Goal: Task Accomplishment & Management: Manage account settings

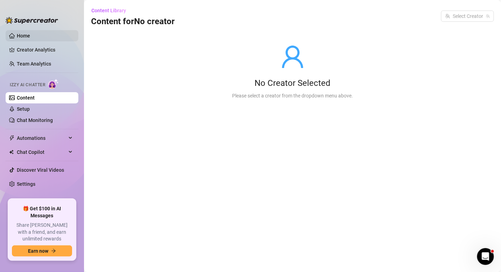
click at [30, 36] on link "Home" at bounding box center [23, 36] width 13 height 6
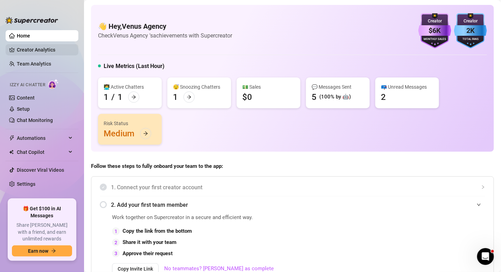
click at [50, 48] on link "Creator Analytics" at bounding box center [45, 49] width 56 height 11
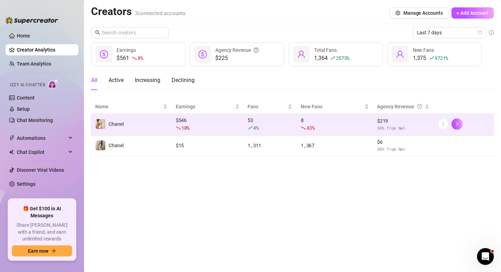
click at [201, 124] on div "10 %" at bounding box center [207, 128] width 63 height 8
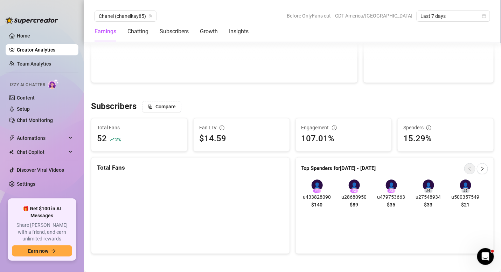
scroll to position [375, 0]
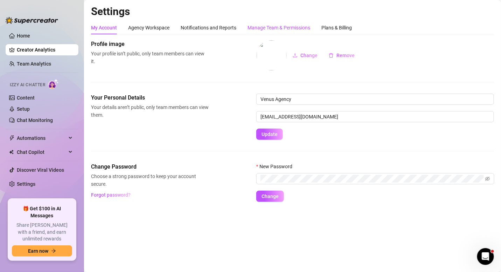
click at [275, 29] on div "Manage Team & Permissions" at bounding box center [279, 28] width 63 height 8
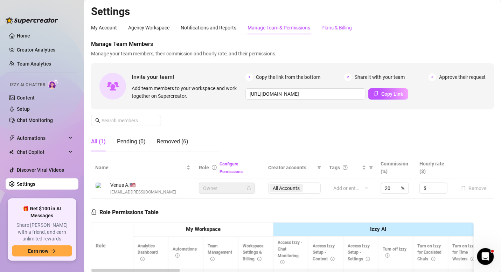
click at [330, 27] on div "Plans & Billing" at bounding box center [337, 28] width 30 height 8
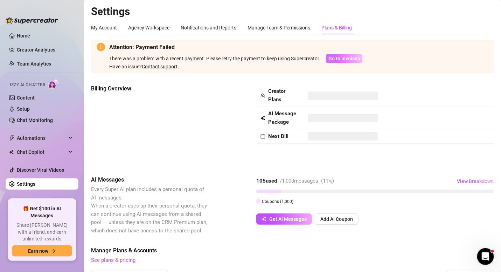
click at [340, 59] on span "Go to Invoices" at bounding box center [345, 59] width 32 height 6
click at [337, 57] on span "Go to Invoices" at bounding box center [345, 59] width 32 height 6
click at [336, 57] on span "Go to Invoices" at bounding box center [345, 59] width 32 height 6
click at [336, 58] on span "Go to Invoices" at bounding box center [345, 59] width 32 height 6
click at [159, 68] on link "Contact support." at bounding box center [160, 67] width 37 height 6
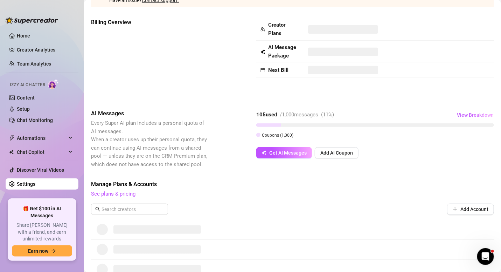
scroll to position [71, 0]
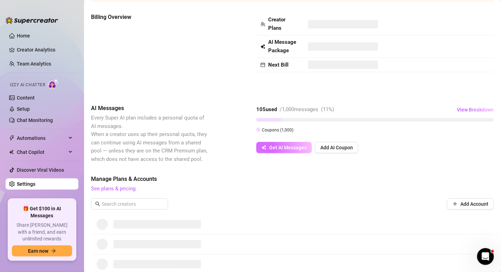
click at [271, 149] on span "Get AI Messages" at bounding box center [287, 148] width 37 height 6
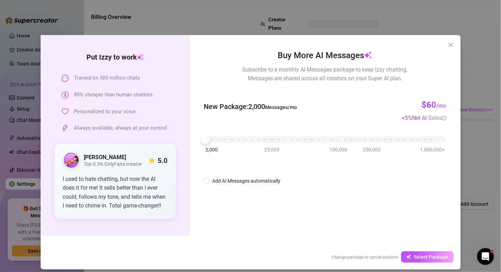
scroll to position [5, 0]
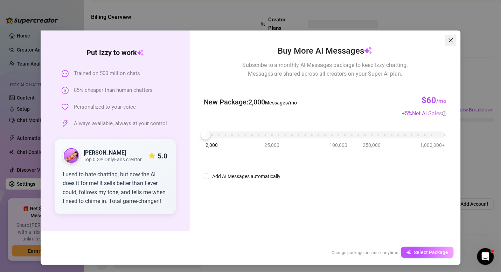
click at [452, 40] on icon "close" at bounding box center [452, 40] width 6 height 6
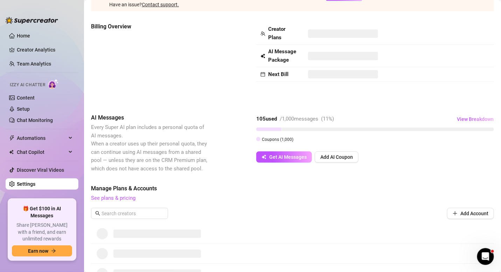
scroll to position [79, 0]
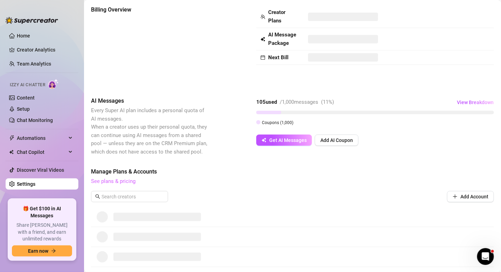
click at [123, 180] on link "See plans & pricing" at bounding box center [113, 181] width 45 height 6
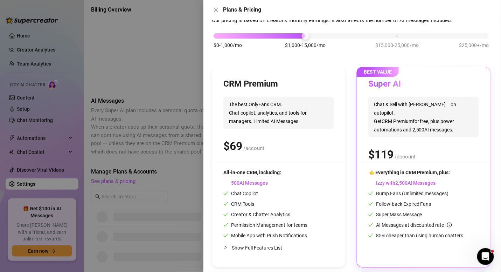
scroll to position [38, 0]
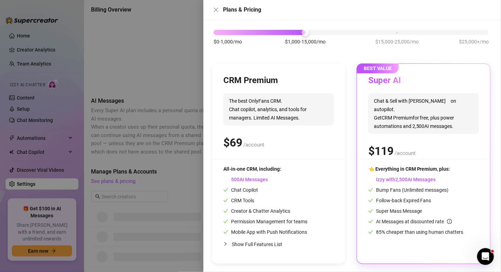
click at [177, 102] on div at bounding box center [250, 136] width 501 height 272
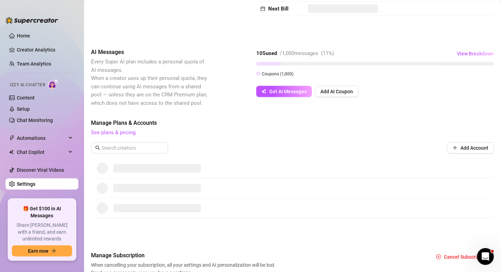
scroll to position [135, 0]
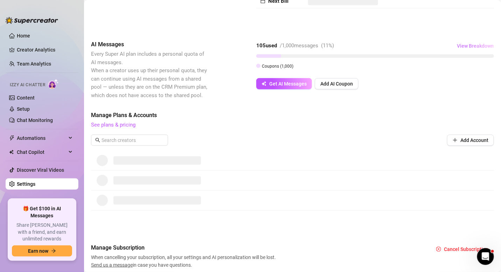
click at [474, 43] on span "View Breakdown" at bounding box center [475, 46] width 37 height 6
click at [474, 68] on span "105 / 1,000 used" at bounding box center [473, 68] width 34 height 8
click at [283, 107] on div "Attention: Payment Failed There was a problem with a recent payment. Please ret…" at bounding box center [292, 87] width 403 height 364
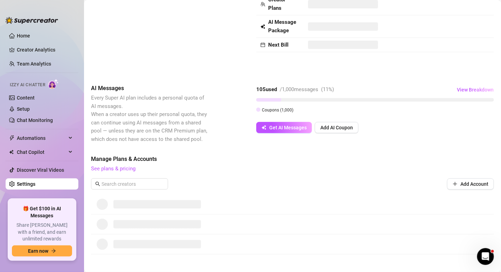
scroll to position [88, 0]
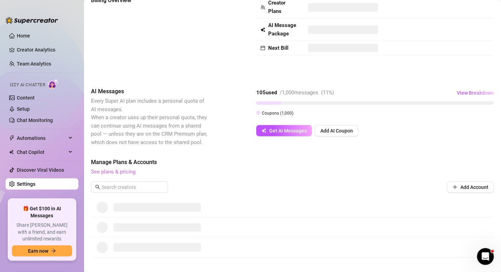
click at [124, 173] on link "See plans & pricing" at bounding box center [113, 172] width 45 height 6
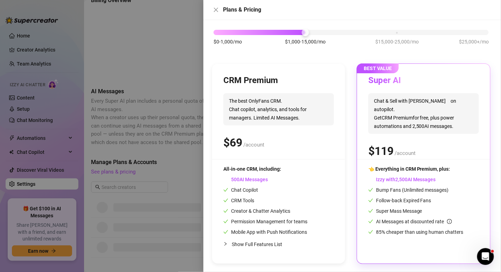
click at [276, 116] on span "The best OnlyFans CRM. Chat copilot, analytics, and tools for managers. Limited…" at bounding box center [279, 109] width 111 height 32
click at [278, 134] on div "$ /account" at bounding box center [279, 143] width 111 height 18
click at [273, 129] on div "CRM Premium The best OnlyFans CRM. Chat copilot, analytics, and tools for manag…" at bounding box center [279, 117] width 111 height 84
click at [273, 83] on h3 "CRM Premium" at bounding box center [251, 80] width 55 height 11
click at [253, 79] on h3 "CRM Premium" at bounding box center [251, 80] width 55 height 11
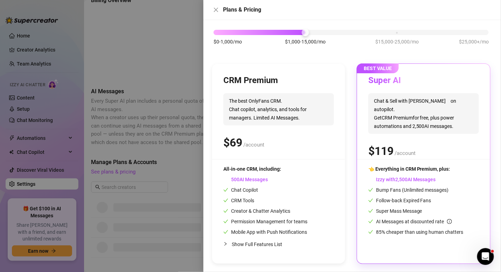
click at [258, 32] on div "$0-1,000/mo $1,000-15,000/mo $15,000-25,000/mo $25,000+/mo" at bounding box center [351, 30] width 275 height 4
click at [258, 116] on span "The best OnlyFans CRM. Chat copilot, analytics, and tools for managers. Limited…" at bounding box center [279, 109] width 111 height 32
click at [269, 141] on div "$ /account" at bounding box center [279, 143] width 111 height 18
click at [296, 82] on div "CRM Premium" at bounding box center [279, 80] width 111 height 11
click at [281, 82] on div "CRM Premium" at bounding box center [279, 80] width 111 height 11
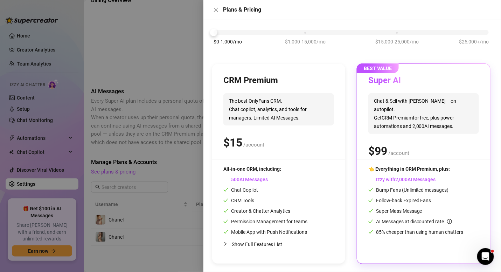
click at [237, 98] on span "The best OnlyFans CRM. Chat copilot, analytics, and tools for managers. Limited…" at bounding box center [279, 109] width 111 height 32
click at [239, 77] on h3 "CRM Premium" at bounding box center [251, 80] width 55 height 11
click at [239, 78] on h3 "CRM Premium" at bounding box center [251, 80] width 55 height 11
click at [255, 112] on span "The best OnlyFans CRM. Chat copilot, analytics, and tools for managers. Limited…" at bounding box center [279, 109] width 111 height 32
click at [255, 143] on span "/account" at bounding box center [254, 145] width 21 height 6
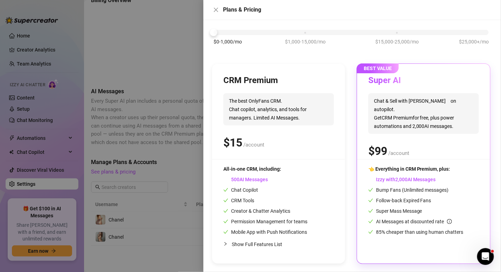
click at [246, 180] on span "AI Messages" at bounding box center [246, 180] width 45 height 6
click at [242, 163] on div "CRM Premium The best OnlyFans CRM. Chat copilot, analytics, and tools for manag…" at bounding box center [278, 164] width 133 height 200
click at [242, 195] on div "All-in-one CRM, including: AI Messages Chat Copilot CRM Tools Creator & Chatter…" at bounding box center [266, 200] width 84 height 71
click at [242, 193] on div "All-in-one CRM, including: AI Messages Chat Copilot CRM Tools Creator & Chatter…" at bounding box center [266, 200] width 84 height 71
click at [250, 243] on span "Show Full Features List" at bounding box center [257, 244] width 50 height 6
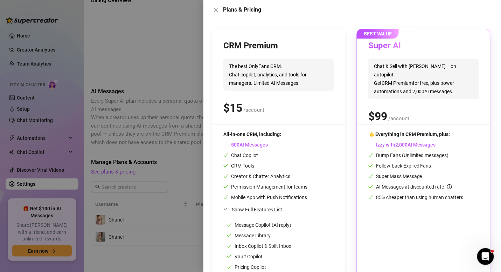
scroll to position [137, 0]
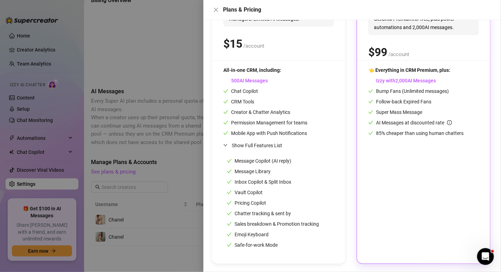
click at [250, 234] on span "Emoji Keyboard" at bounding box center [248, 235] width 42 height 6
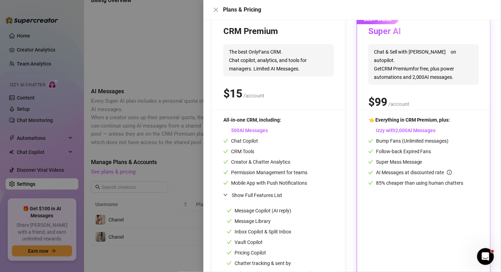
scroll to position [0, 0]
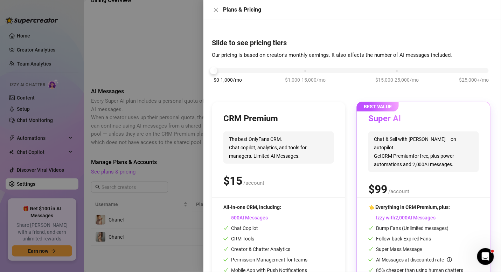
click at [323, 118] on div "CRM Premium" at bounding box center [279, 118] width 111 height 11
click at [392, 115] on h3 "Super AI" at bounding box center [390, 118] width 43 height 11
click at [310, 124] on div "CRM Premium" at bounding box center [279, 118] width 111 height 11
click at [398, 122] on h3 "Super AI" at bounding box center [390, 118] width 43 height 11
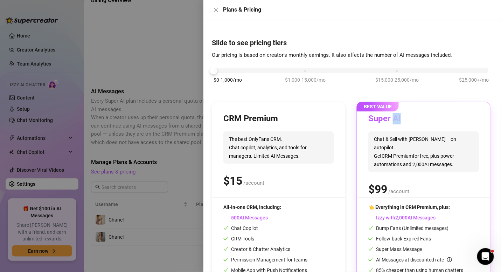
click at [398, 122] on h3 "Super AI" at bounding box center [390, 118] width 43 height 11
click at [352, 123] on div "CRM Premium The best OnlyFans CRM. Chat copilot, analytics, and tools for manag…" at bounding box center [351, 251] width 279 height 299
click at [214, 9] on icon "close" at bounding box center [216, 10] width 6 height 6
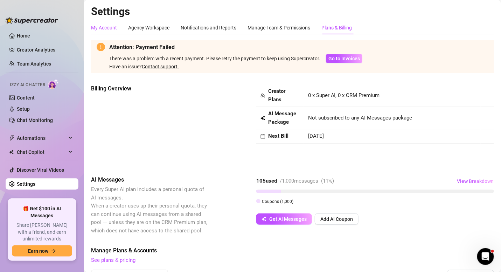
click at [106, 27] on div "My Account" at bounding box center [104, 28] width 26 height 8
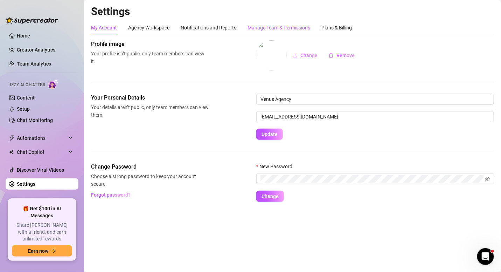
click at [302, 27] on div "Manage Team & Permissions" at bounding box center [279, 28] width 63 height 8
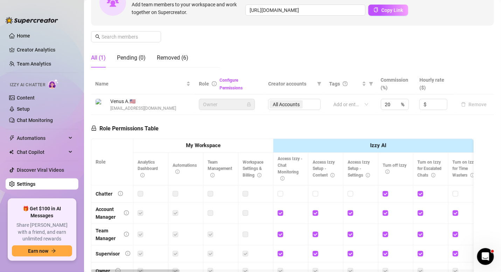
scroll to position [117, 0]
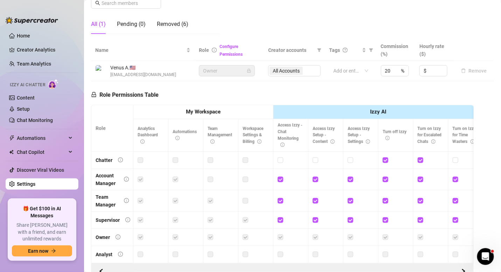
click at [215, 115] on th "My Workspace" at bounding box center [204, 112] width 140 height 14
click at [208, 109] on strong "My Workspace" at bounding box center [203, 112] width 35 height 6
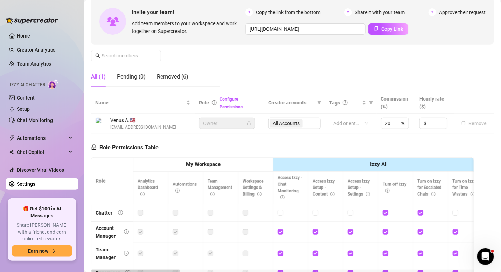
scroll to position [48, 0]
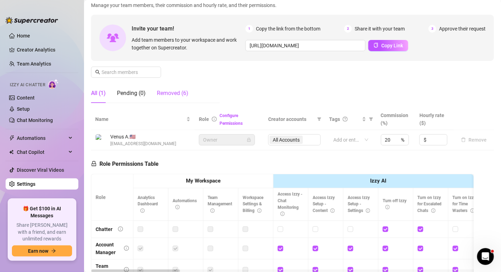
click at [171, 94] on div "Removed (6)" at bounding box center [173, 93] width 32 height 8
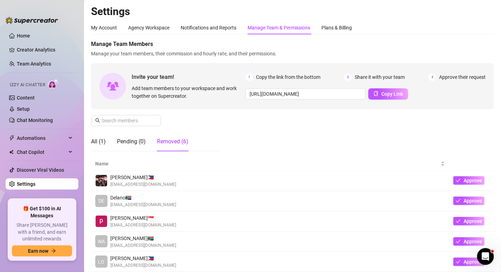
scroll to position [0, 83]
click at [39, 153] on span "Chat Copilot" at bounding box center [42, 151] width 50 height 11
